Goal: Communication & Community: Connect with others

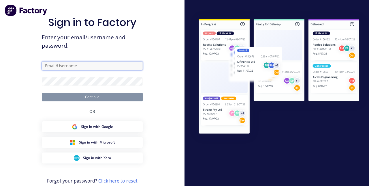
click at [57, 70] on input "text" at bounding box center [92, 65] width 101 height 9
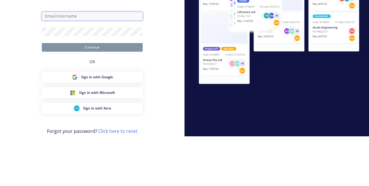
click at [112, 70] on input "text" at bounding box center [92, 65] width 101 height 9
type input "Aaron.macdonell@hushpak.com.au"
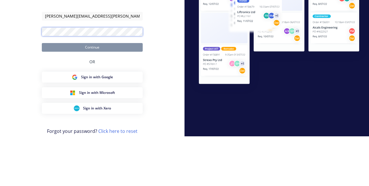
click at [42, 93] on button "Continue" at bounding box center [92, 97] width 101 height 9
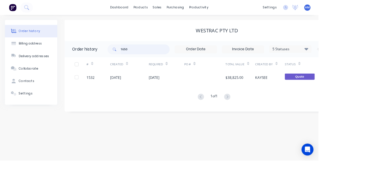
click at [164, 56] on input "1650" at bounding box center [168, 57] width 57 height 12
type input "1"
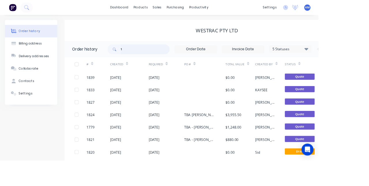
click at [162, 57] on input "1" at bounding box center [168, 57] width 57 height 12
type input "1599"
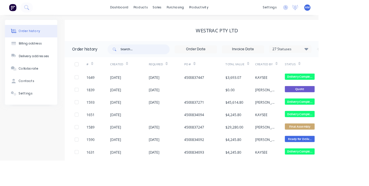
click at [165, 59] on input "text" at bounding box center [168, 57] width 57 height 12
type input "1599"
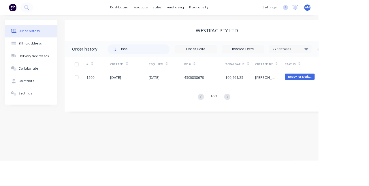
click at [225, 90] on div "4500838670" at bounding box center [224, 89] width 23 height 6
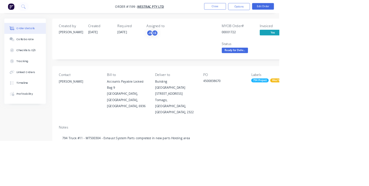
click at [28, 55] on button "Collaborate" at bounding box center [33, 52] width 55 height 14
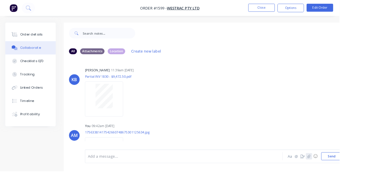
click at [336, 171] on icon "button" at bounding box center [335, 169] width 3 height 4
click at [361, 174] on button "Send" at bounding box center [360, 169] width 23 height 9
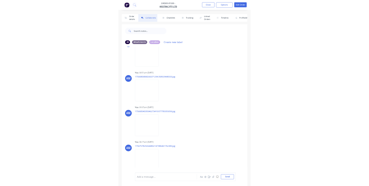
scroll to position [699, 0]
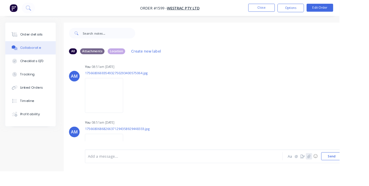
click at [337, 171] on icon "button" at bounding box center [335, 169] width 3 height 4
click at [360, 174] on button "Send" at bounding box center [360, 169] width 23 height 9
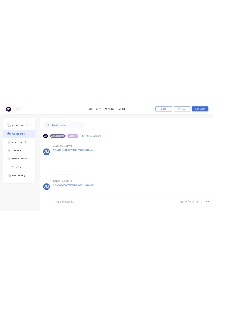
scroll to position [759, 0]
